Goal: Task Accomplishment & Management: Use online tool/utility

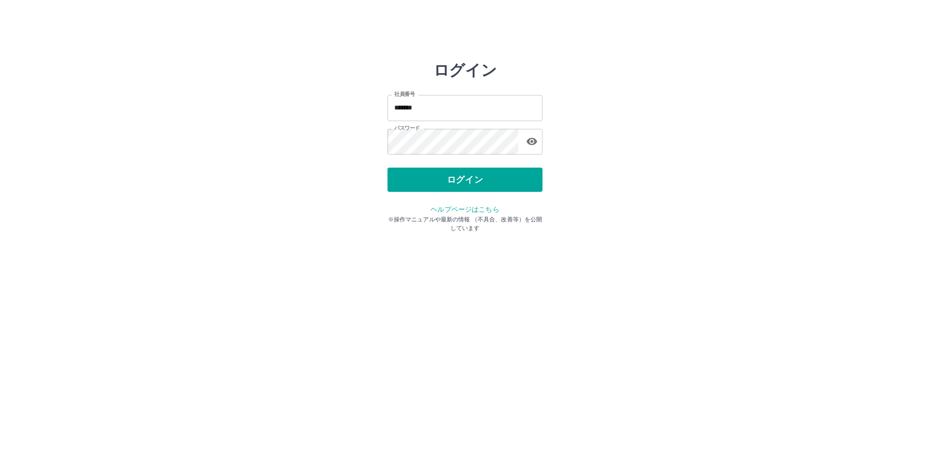
click at [426, 116] on input "*******" at bounding box center [464, 108] width 155 height 26
type input "*******"
click at [461, 182] on button "ログイン" at bounding box center [464, 180] width 155 height 24
